Goal: Check status: Check status

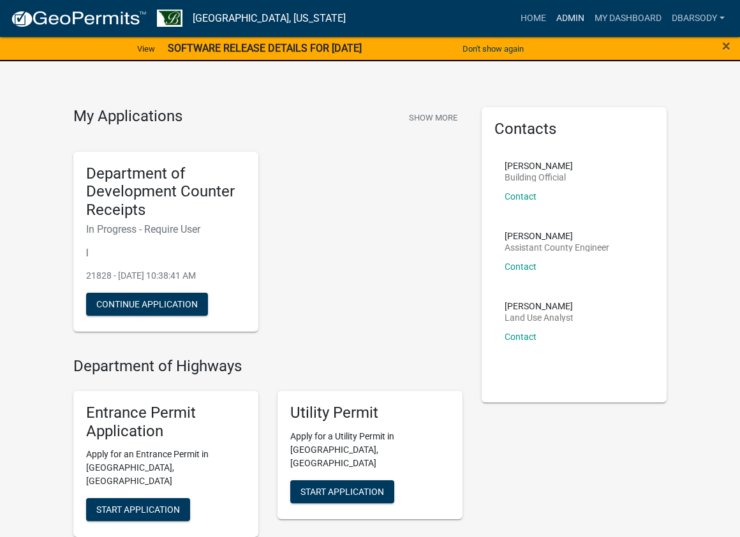
click at [574, 17] on link "Admin" at bounding box center [570, 18] width 38 height 24
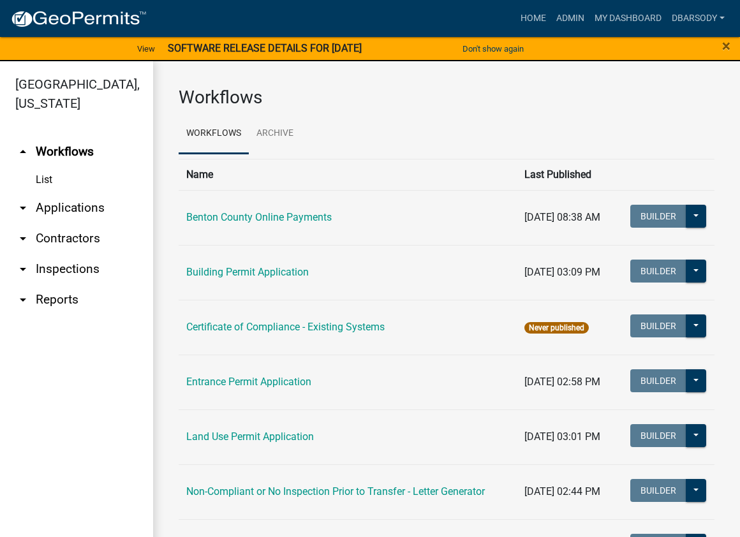
click at [42, 178] on link "List" at bounding box center [76, 180] width 153 height 26
click at [76, 205] on link "arrow_drop_down Applications" at bounding box center [76, 208] width 153 height 31
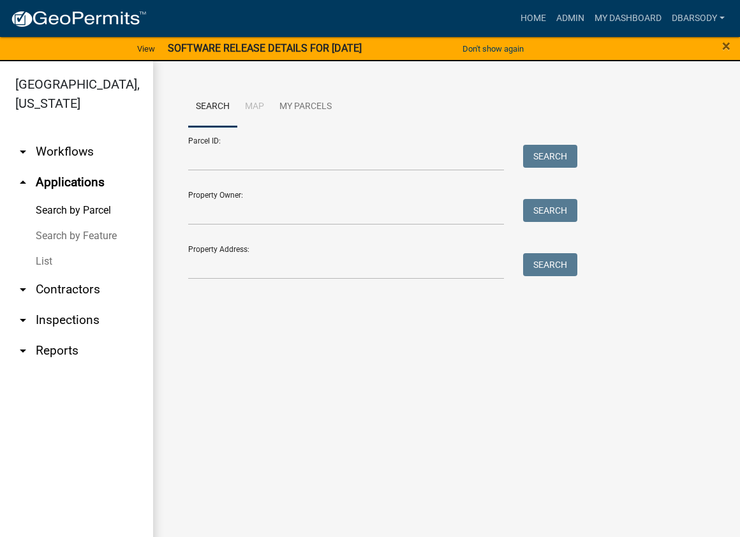
drag, startPoint x: 54, startPoint y: 260, endPoint x: 64, endPoint y: 255, distance: 12.0
click at [54, 260] on link "List" at bounding box center [76, 262] width 153 height 26
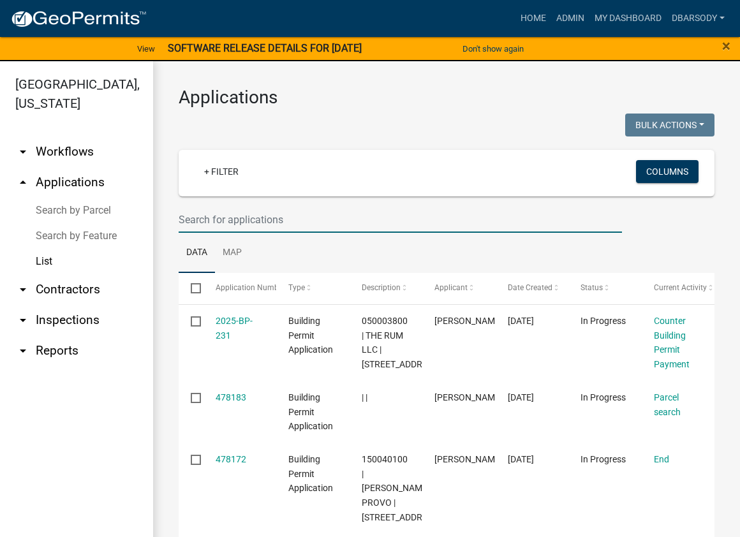
click at [189, 222] on input "text" at bounding box center [401, 220] width 444 height 26
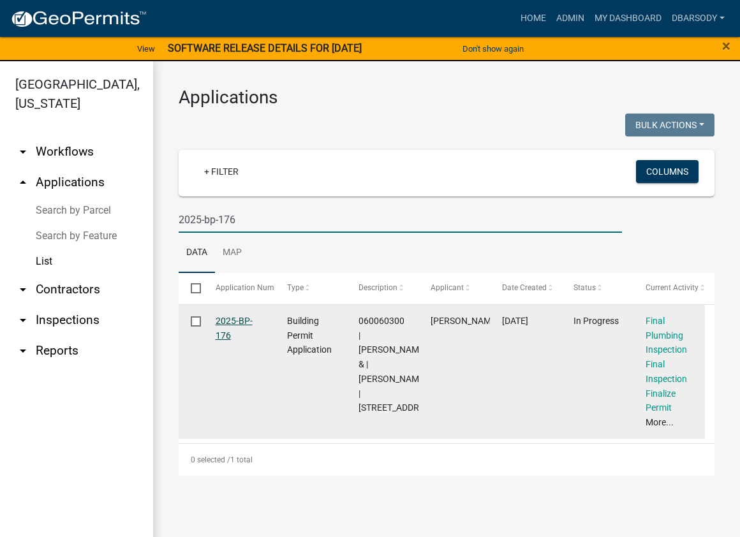
type input "2025-bp-176"
click at [220, 324] on link "2025-BP-176" at bounding box center [234, 328] width 37 height 25
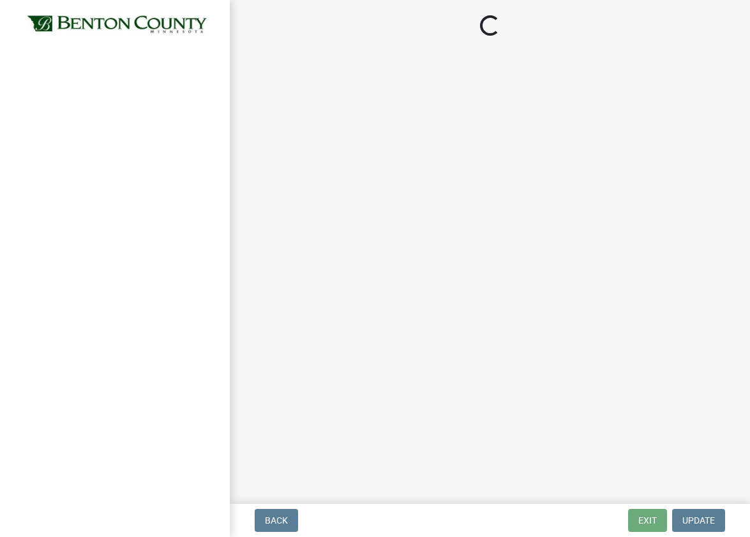
select select "17bfa135-5610-45df-8ce7-87530b7d86d4"
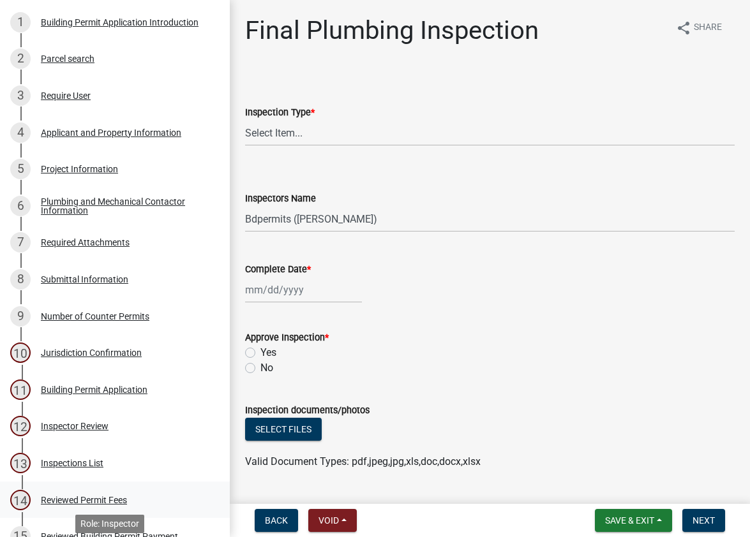
scroll to position [64, 0]
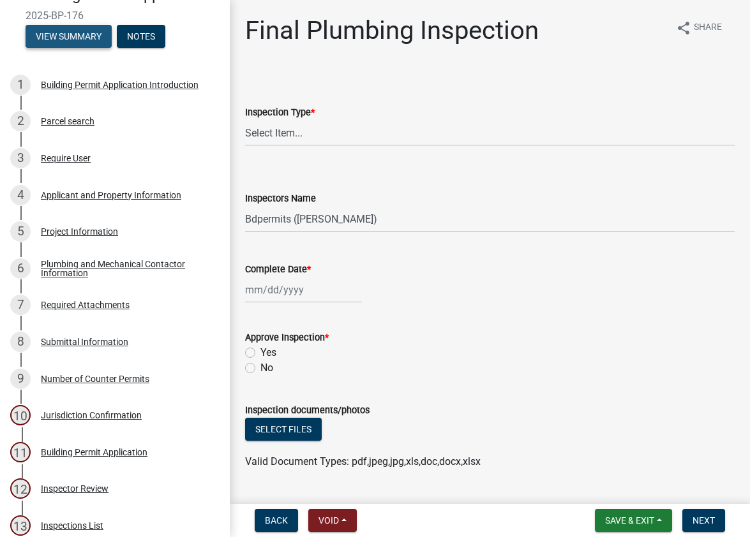
click at [66, 37] on button "View Summary" at bounding box center [69, 36] width 86 height 23
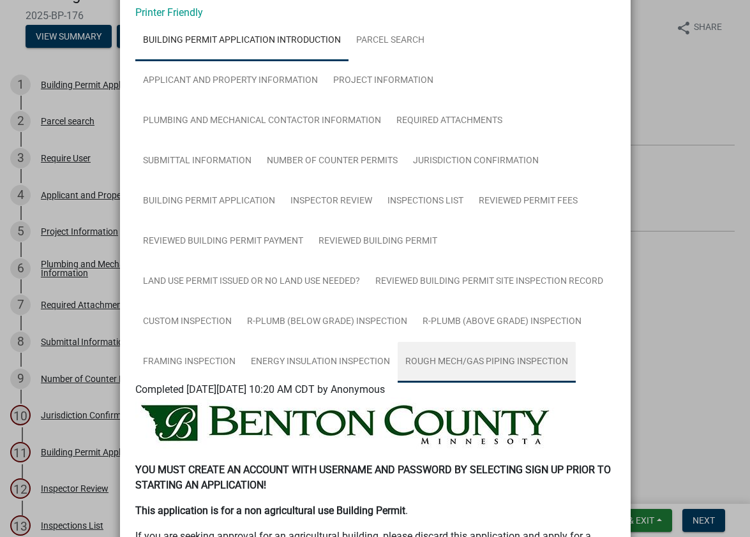
click at [489, 359] on link "Rough Mech/Gas Piping Inspection" at bounding box center [487, 362] width 178 height 41
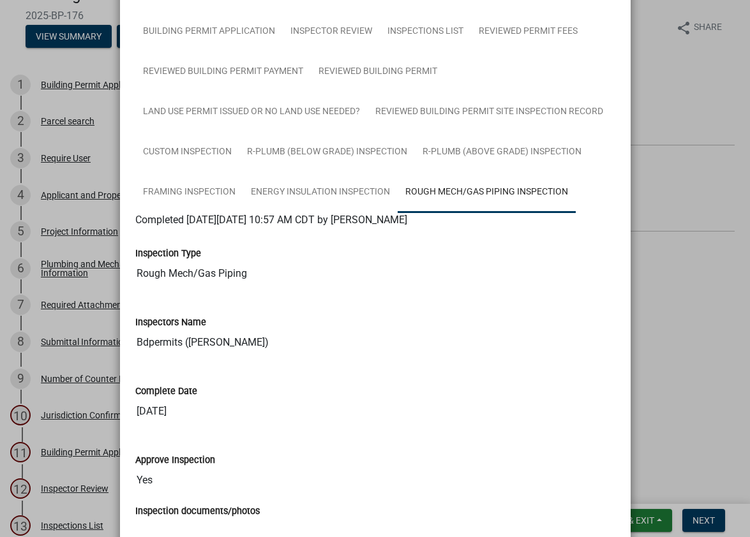
scroll to position [170, 0]
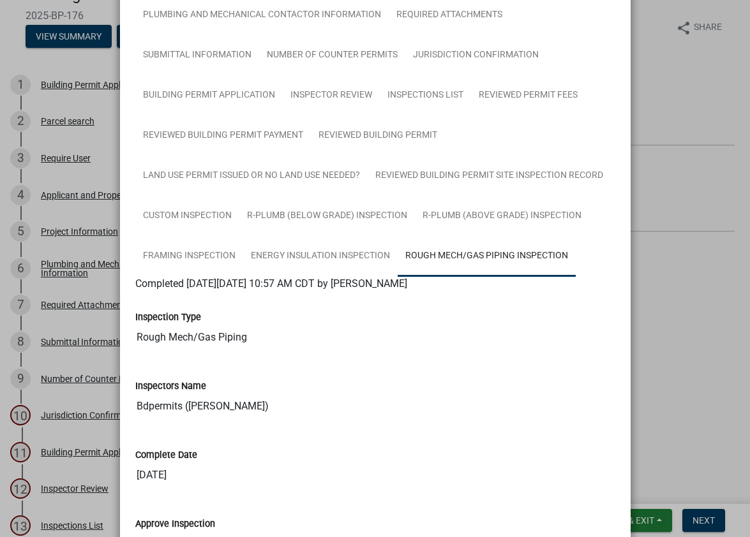
click at [22, 52] on ngb-modal-window "Summary × Printer Friendly Building Permit Application Introduction Parcel sear…" at bounding box center [375, 268] width 750 height 537
